Goal: Task Accomplishment & Management: Use online tool/utility

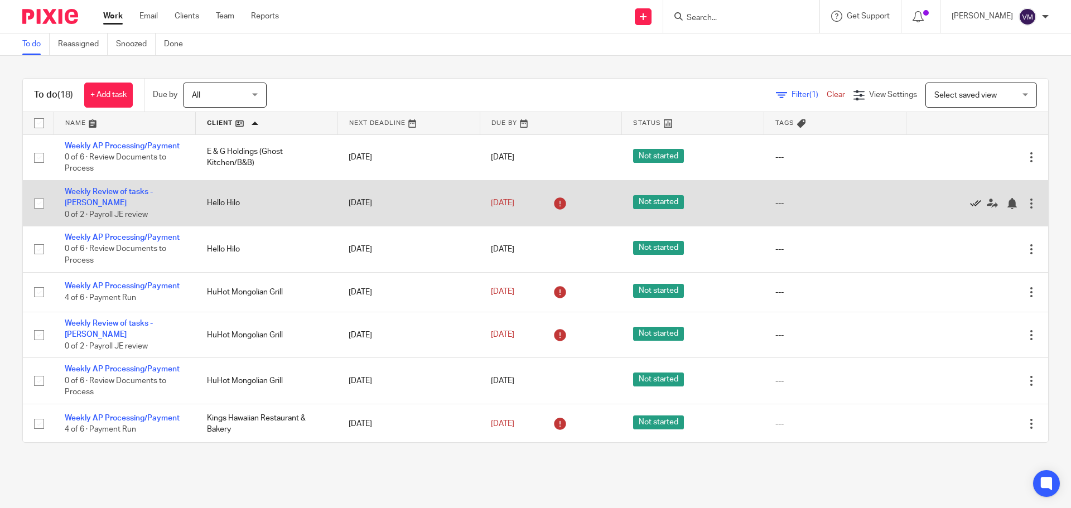
click at [970, 201] on icon at bounding box center [975, 203] width 11 height 11
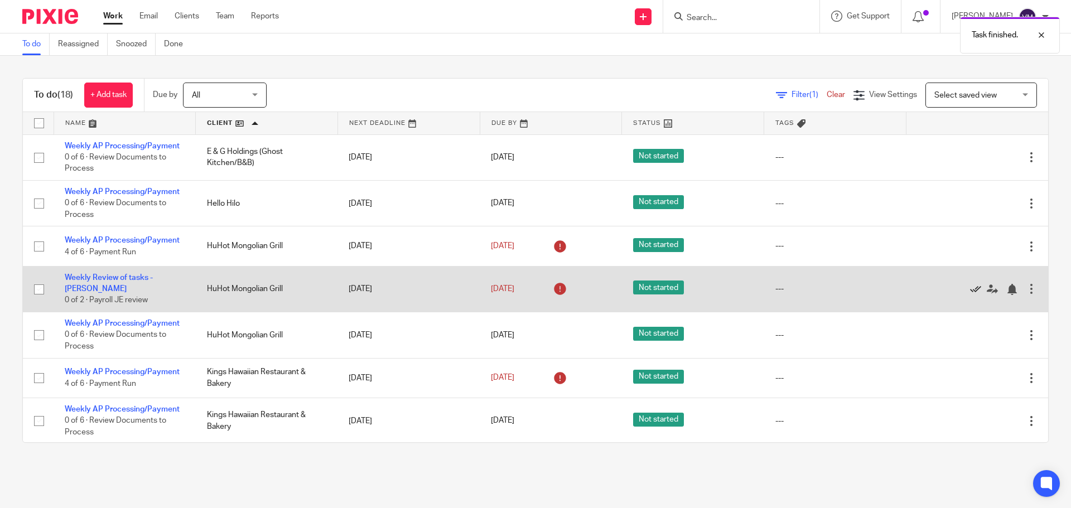
click at [970, 287] on icon at bounding box center [975, 289] width 11 height 11
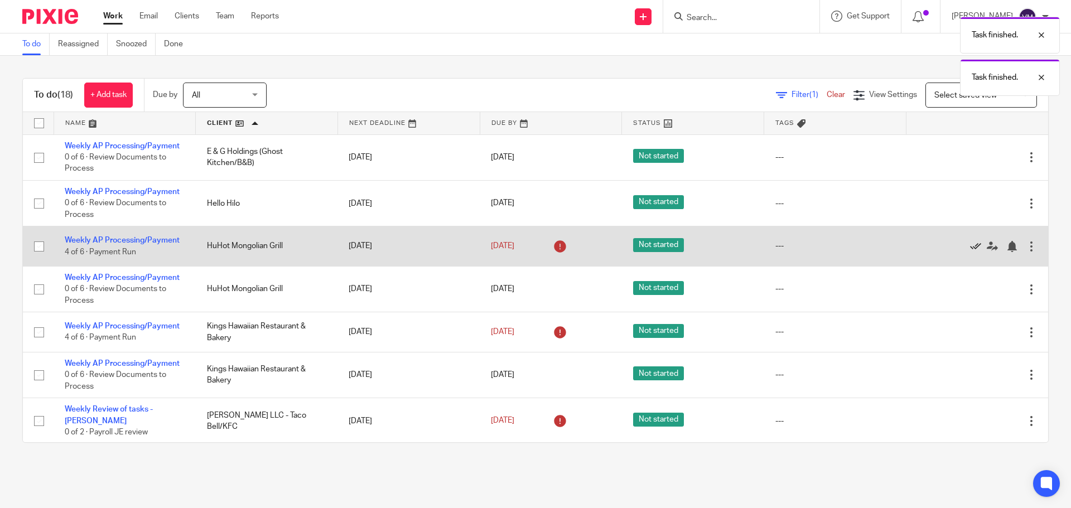
click at [970, 241] on icon at bounding box center [975, 246] width 11 height 11
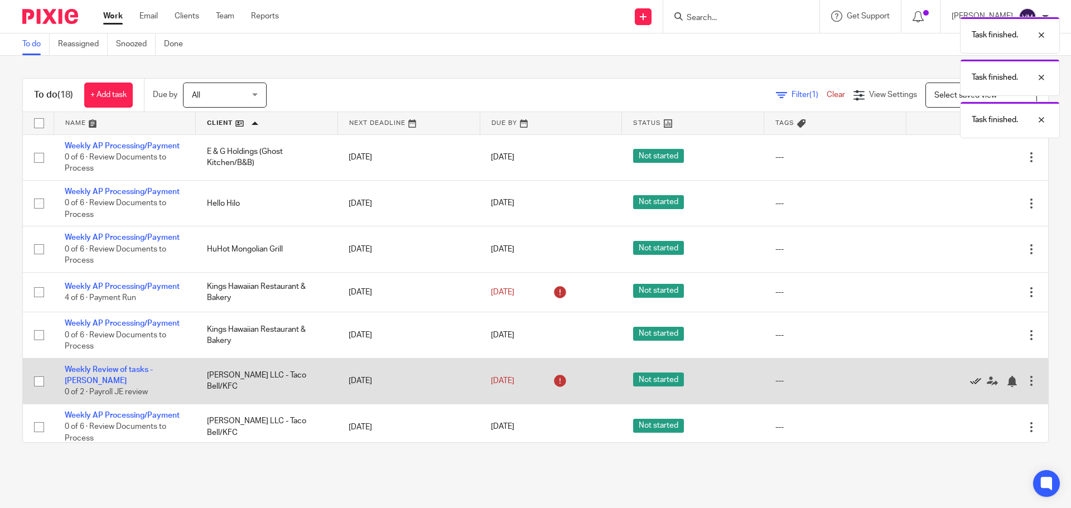
click at [970, 380] on icon at bounding box center [975, 381] width 11 height 11
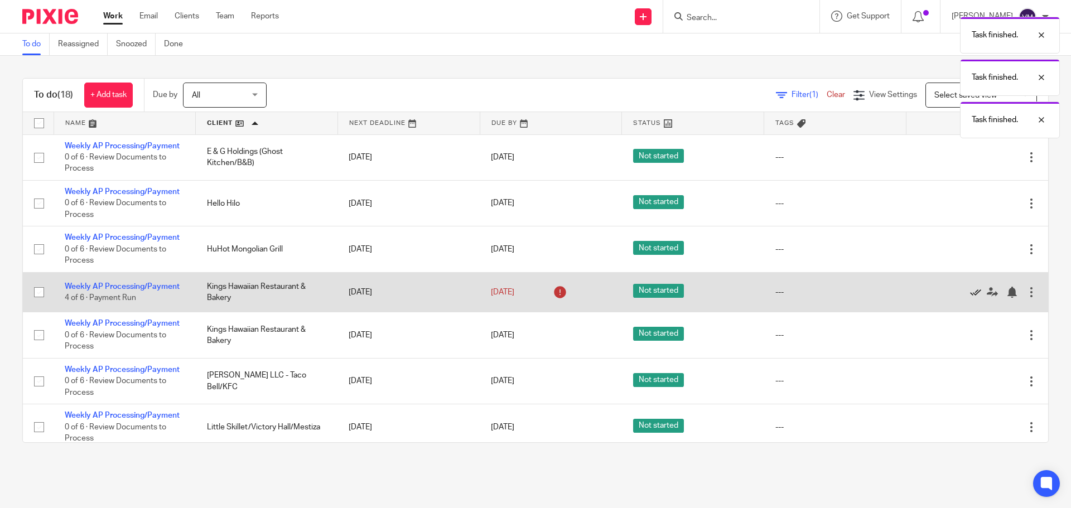
click at [970, 290] on icon at bounding box center [975, 292] width 11 height 11
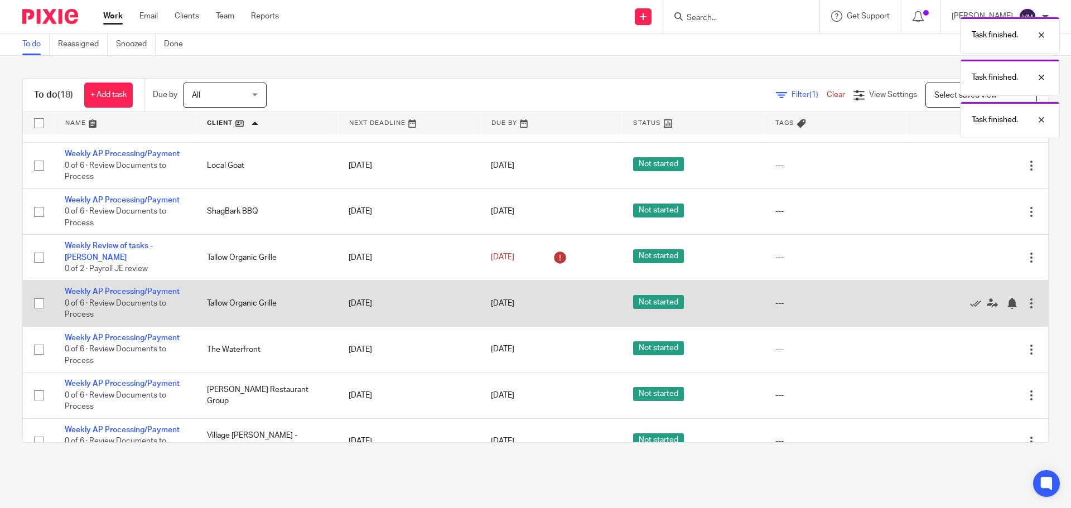
scroll to position [284, 0]
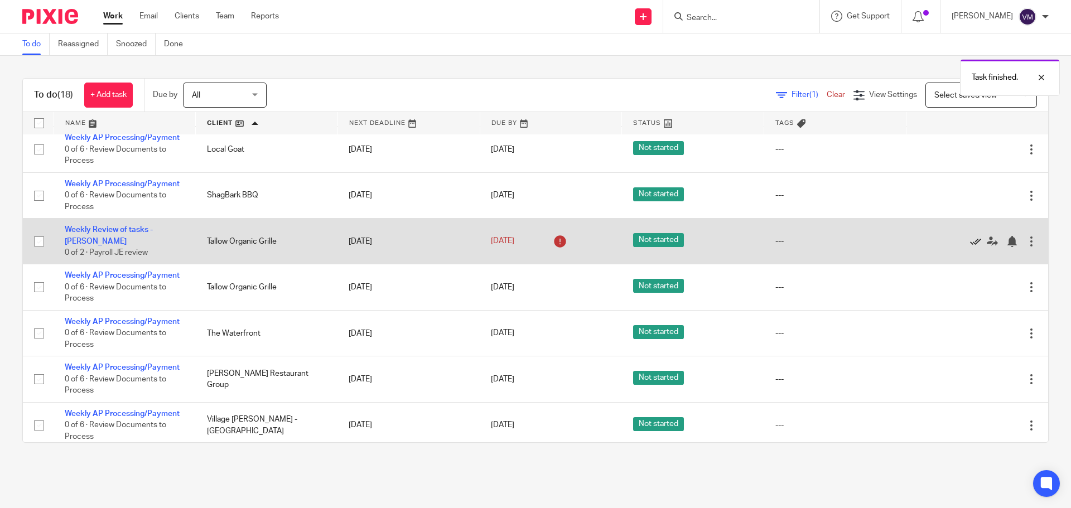
click at [970, 238] on icon at bounding box center [975, 241] width 11 height 11
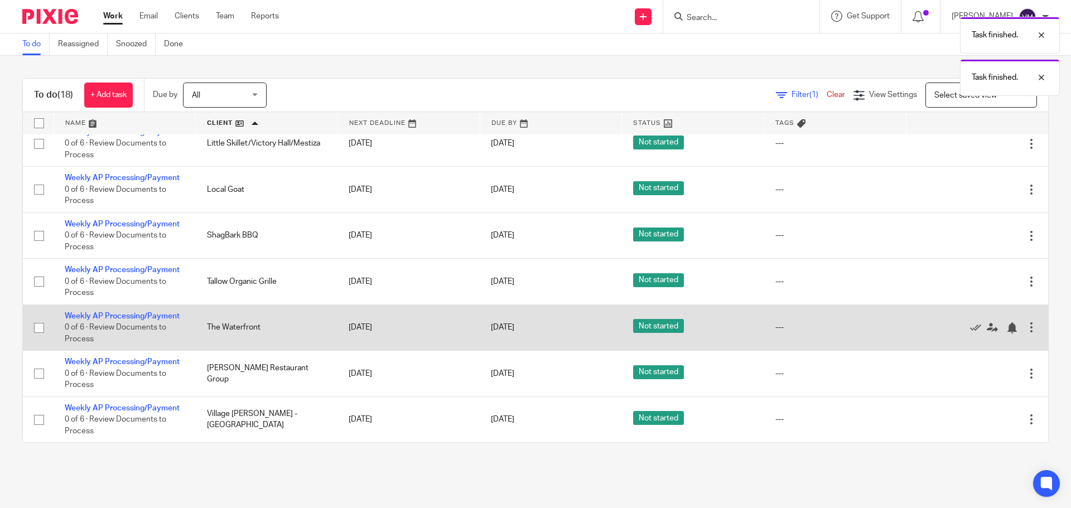
scroll to position [0, 0]
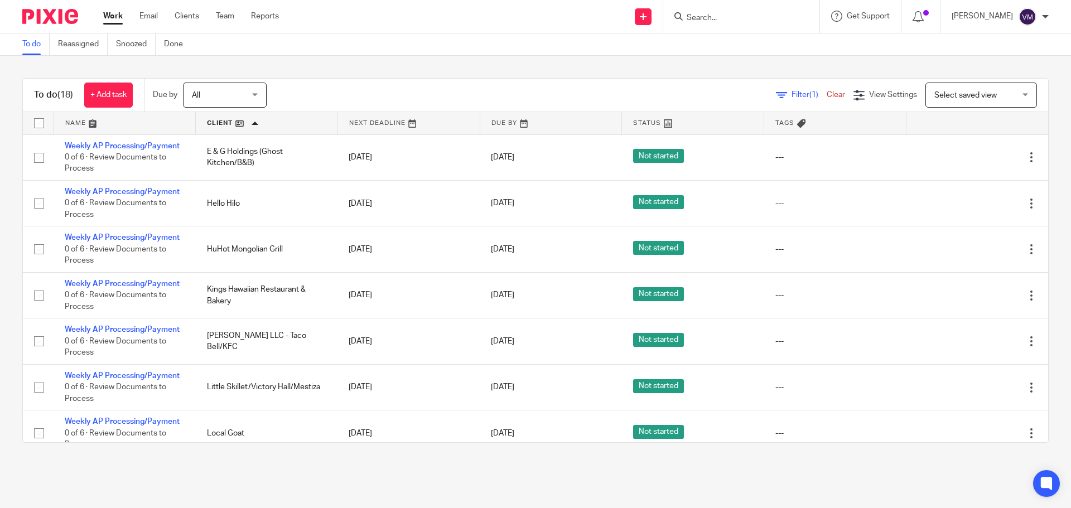
click at [500, 21] on div "Send new email Create task Add client Request signature Get Support Contact via…" at bounding box center [683, 16] width 775 height 33
click at [497, 11] on div "Send new email Create task Add client Request signature Get Support Contact via…" at bounding box center [683, 16] width 775 height 33
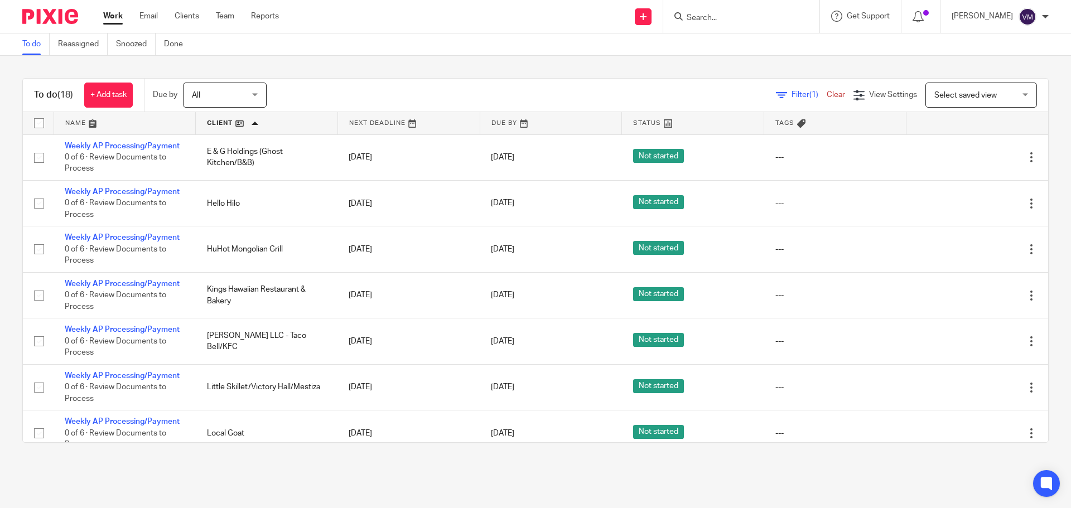
click at [497, 11] on div "Send new email Create task Add client Request signature Get Support Contact via…" at bounding box center [683, 16] width 775 height 33
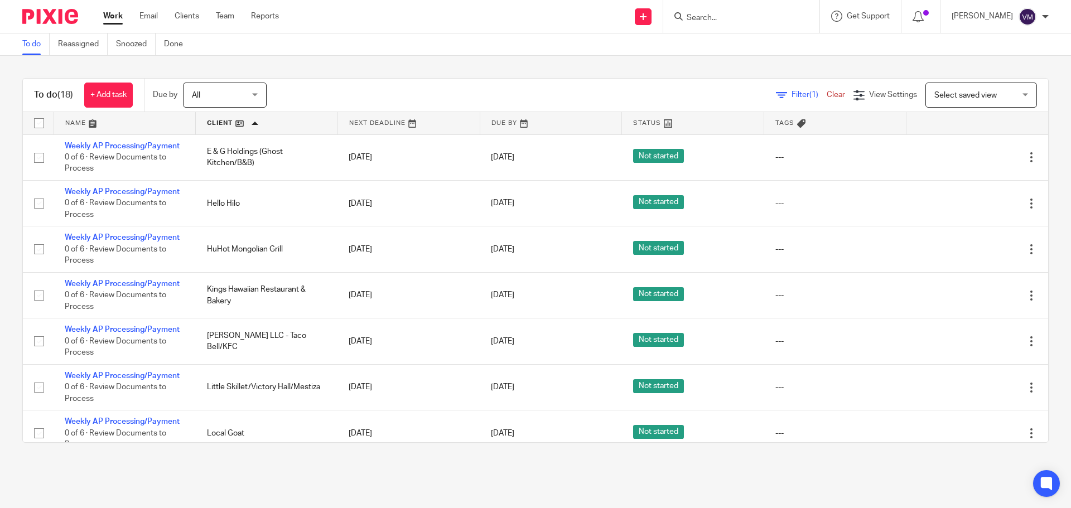
click at [497, 11] on div "Send new email Create task Add client Request signature Get Support Contact via…" at bounding box center [683, 16] width 775 height 33
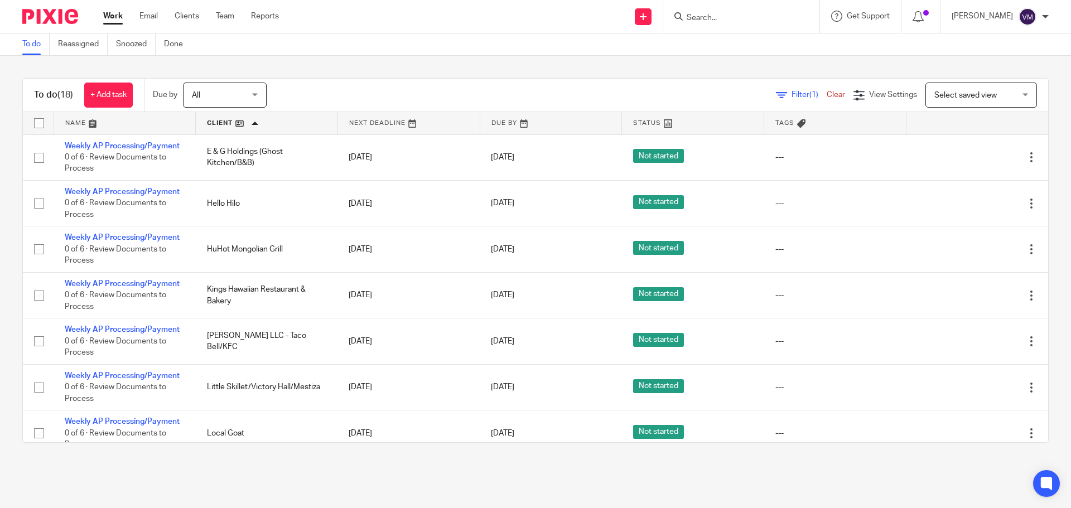
click at [497, 11] on div "Send new email Create task Add client Request signature Get Support Contact via…" at bounding box center [683, 16] width 775 height 33
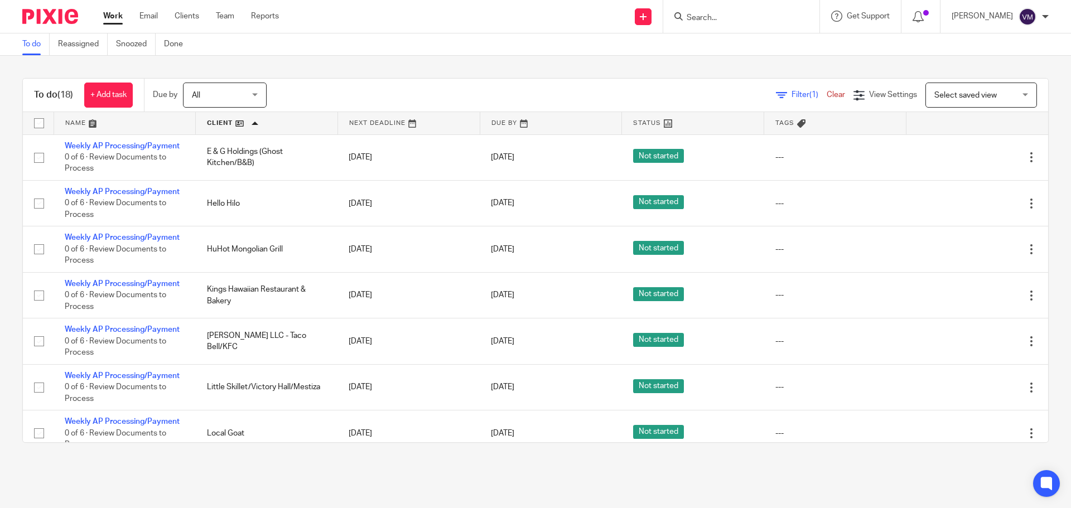
click at [497, 11] on div "Send new email Create task Add client Request signature Get Support Contact via…" at bounding box center [683, 16] width 775 height 33
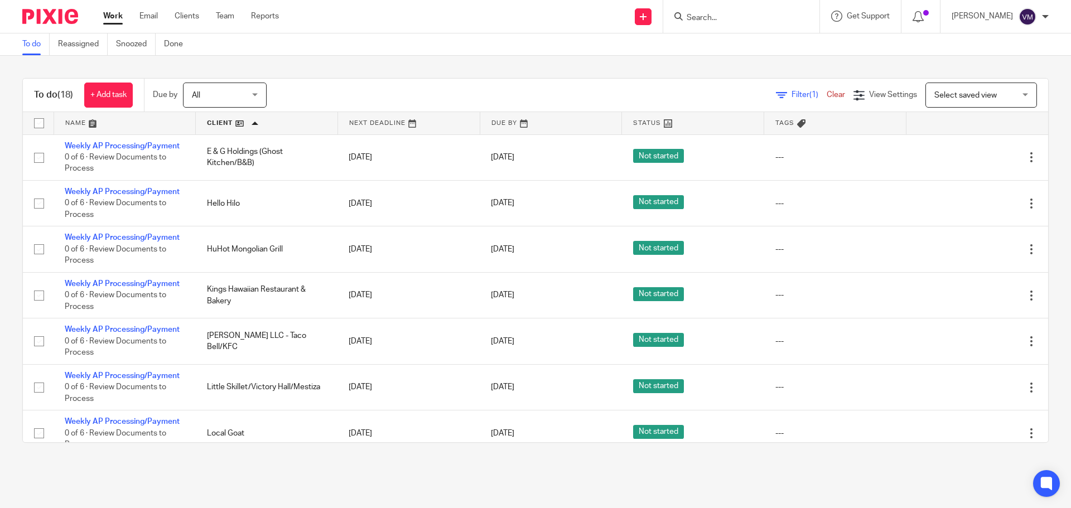
click at [497, 11] on div "Send new email Create task Add client Request signature Get Support Contact via…" at bounding box center [683, 16] width 775 height 33
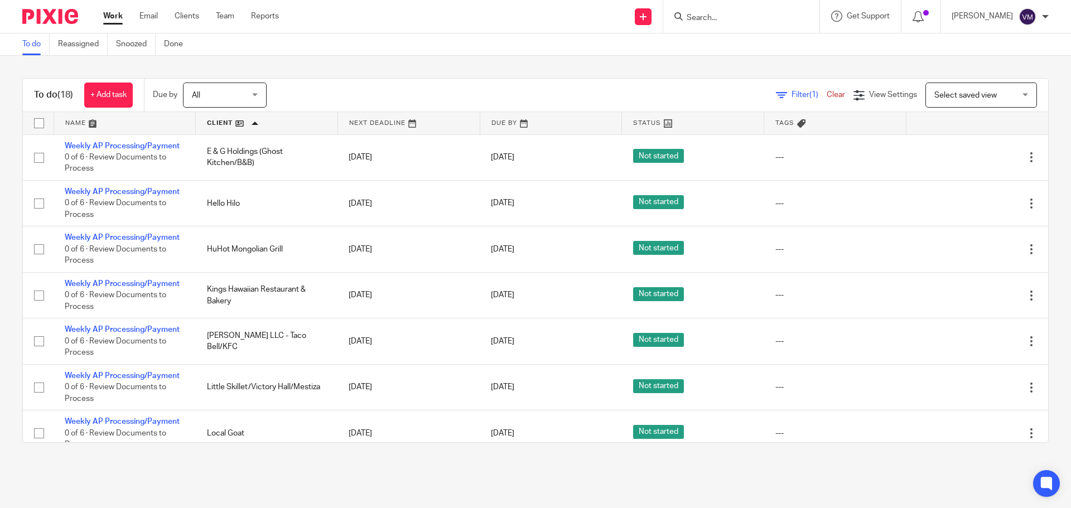
click at [497, 11] on div "Send new email Create task Add client Request signature Get Support Contact via…" at bounding box center [683, 16] width 775 height 33
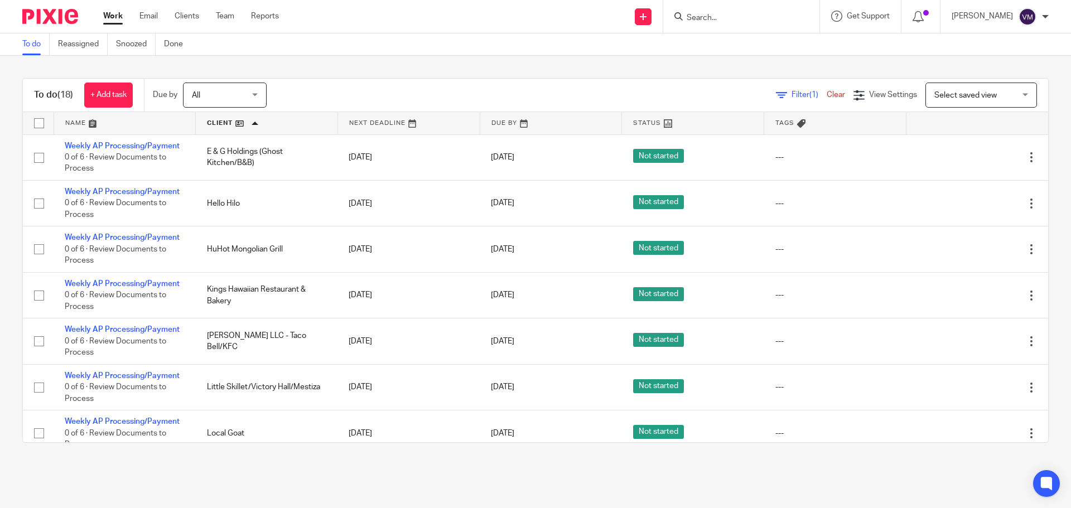
click at [497, 11] on div "Send new email Create task Add client Request signature Get Support Contact via…" at bounding box center [683, 16] width 775 height 33
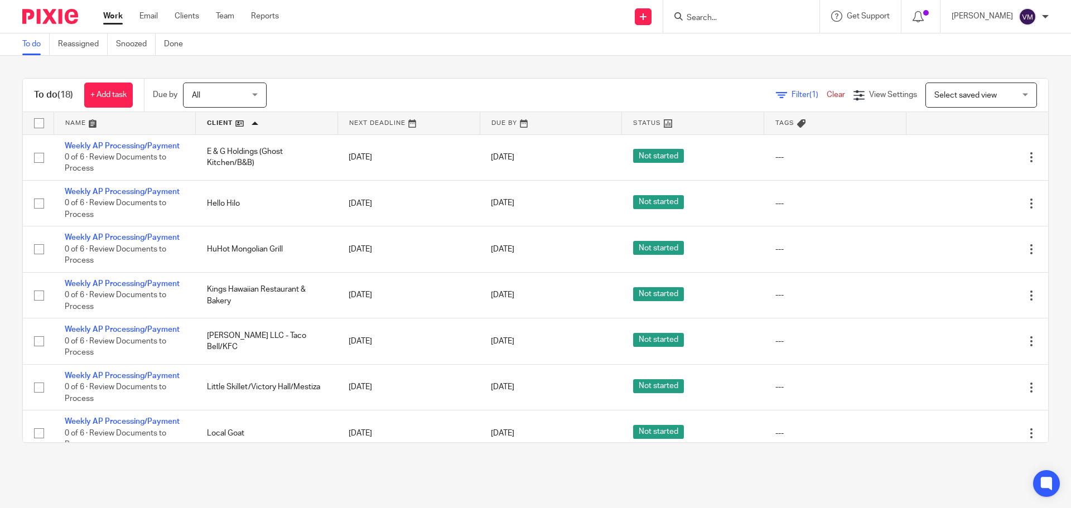
click at [497, 11] on div "Send new email Create task Add client Request signature Get Support Contact via…" at bounding box center [683, 16] width 775 height 33
